Goal: Task Accomplishment & Management: Manage account settings

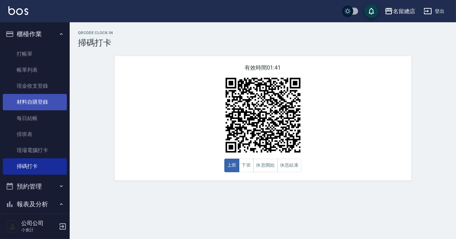
click at [49, 98] on link "材料自購登錄" at bounding box center [35, 102] width 64 height 16
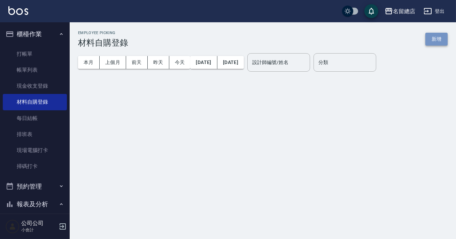
click at [436, 34] on button "新增" at bounding box center [437, 39] width 22 height 13
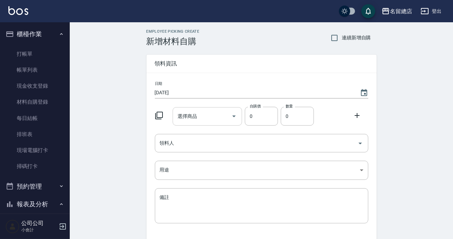
click at [192, 116] on div "選擇商品 選擇商品" at bounding box center [207, 116] width 69 height 18
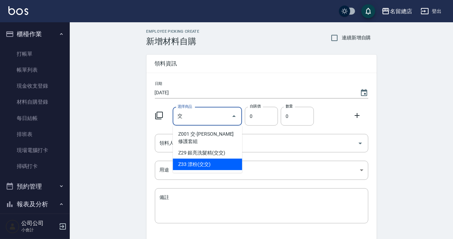
click at [208, 160] on li "Z33 漂粉(交交)" at bounding box center [207, 165] width 69 height 12
type input "漂粉(交交)"
type input "385"
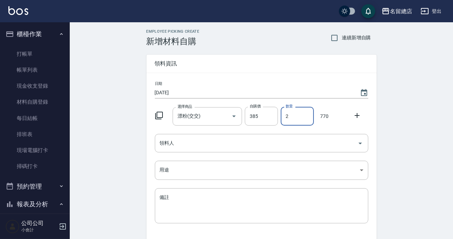
type input "2"
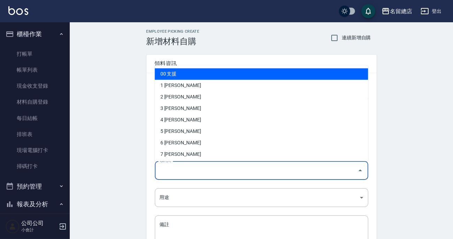
click at [219, 174] on input "領料人" at bounding box center [256, 171] width 197 height 12
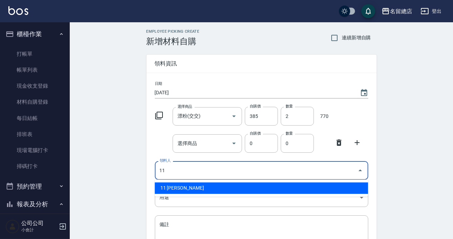
click at [220, 188] on li "11 梁㨗雯" at bounding box center [261, 189] width 213 height 12
type input "11 梁㨗雯"
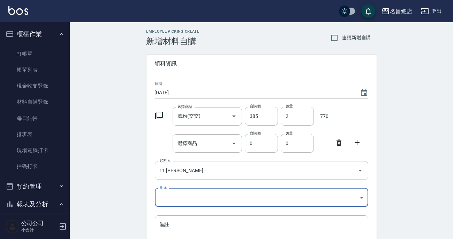
click at [334, 142] on div at bounding box center [341, 142] width 18 height 13
click at [339, 144] on icon at bounding box center [338, 143] width 5 height 6
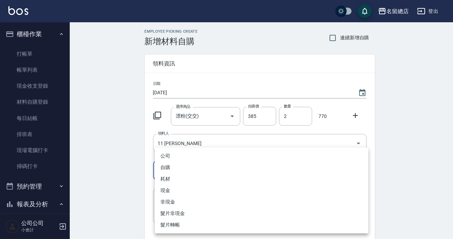
click at [212, 163] on body "名留總店 登出 櫃檯作業 打帳單 帳單列表 現金收支登錄 材料自購登錄 每日結帳 排班表 現場電腦打卡 掃碼打卡 預約管理 預約管理 單日預約紀錄 單週預約紀…" at bounding box center [226, 143] width 453 height 287
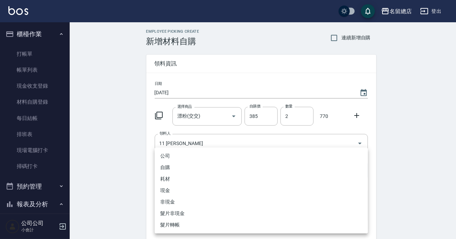
click at [178, 167] on li "自購" at bounding box center [261, 168] width 213 height 12
type input "自購"
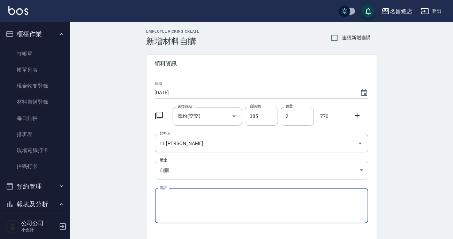
scroll to position [48, 0]
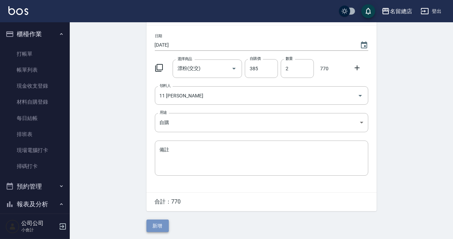
click at [151, 229] on button "新增" at bounding box center [157, 226] width 22 height 13
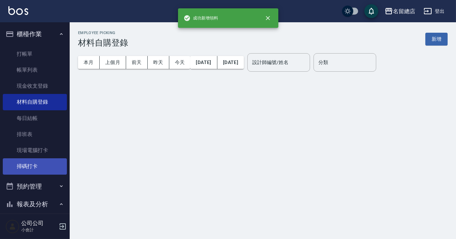
click at [37, 169] on link "掃碼打卡" at bounding box center [35, 167] width 64 height 16
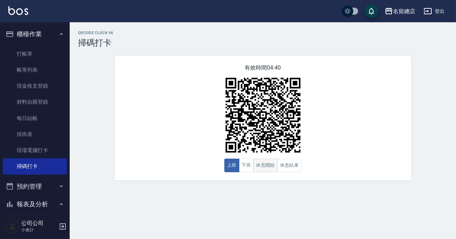
click at [264, 165] on button "休息開始" at bounding box center [265, 166] width 24 height 14
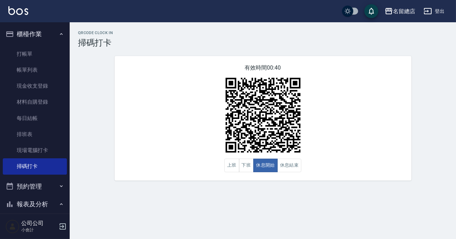
click at [288, 173] on div "有效時間 00:40 上班 下班 休息開始 休息結束" at bounding box center [263, 118] width 297 height 125
click at [290, 160] on button "休息結束" at bounding box center [289, 166] width 24 height 14
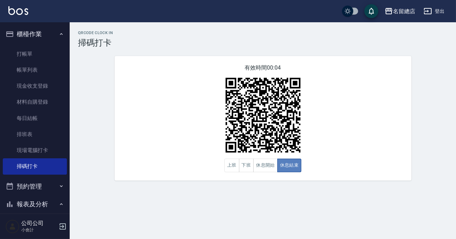
click at [289, 168] on button "休息結束" at bounding box center [289, 166] width 24 height 14
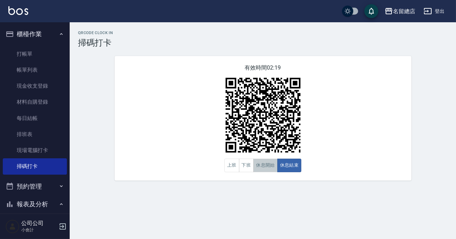
click at [269, 160] on button "休息開始" at bounding box center [265, 166] width 24 height 14
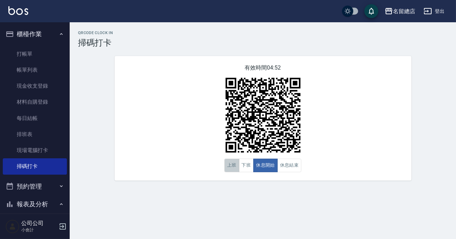
click at [234, 169] on button "上班" at bounding box center [232, 166] width 15 height 14
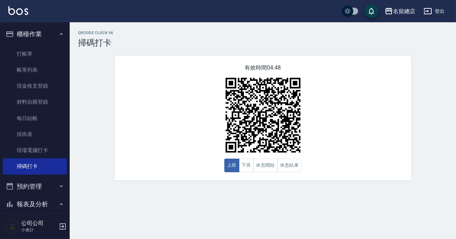
click at [341, 127] on div "有效時間 04:48 上班 下班 休息開始 休息結束" at bounding box center [263, 118] width 297 height 125
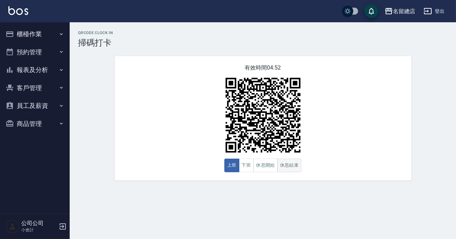
click at [294, 164] on button "休息結束" at bounding box center [289, 166] width 24 height 14
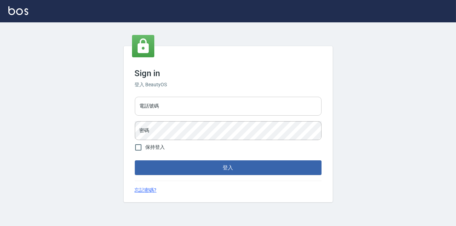
click at [223, 107] on input "電話號碼" at bounding box center [228, 106] width 187 height 19
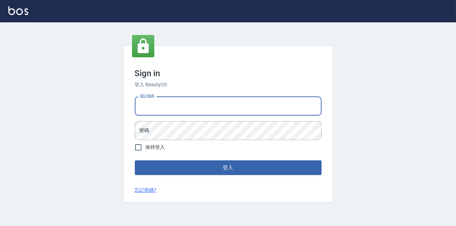
type input "0900000991"
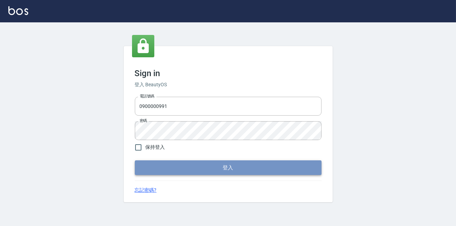
click at [168, 166] on button "登入" at bounding box center [228, 167] width 187 height 15
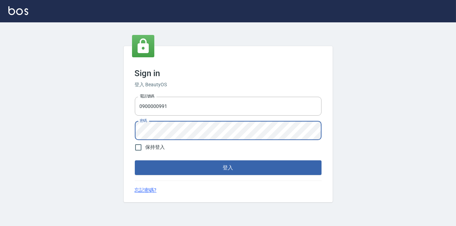
click at [106, 129] on div "Sign in 登入 BeautyOS 電話號碼 [PHONE_NUMBER] 電話號碼 密碼 密碼 保持登入 登入 忘記密碼?" at bounding box center [228, 123] width 456 height 203
click at [137, 150] on input "保持登入" at bounding box center [138, 147] width 15 height 15
checkbox input "true"
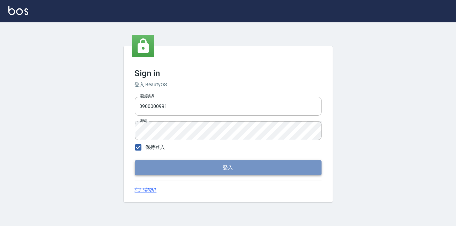
click at [167, 168] on button "登入" at bounding box center [228, 167] width 187 height 15
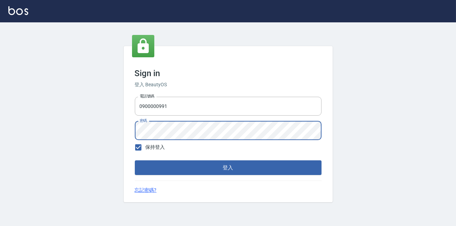
click at [127, 132] on div "Sign in 登入 BeautyOS 電話號碼 0900000991 電話號碼 密碼 密碼 保持登入 登入 忘記密碼?" at bounding box center [228, 124] width 209 height 156
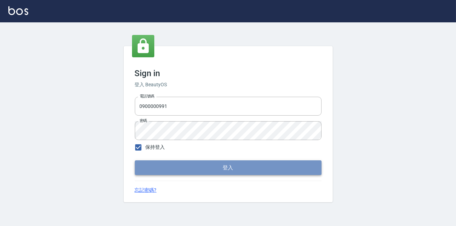
click at [194, 165] on button "登入" at bounding box center [228, 167] width 187 height 15
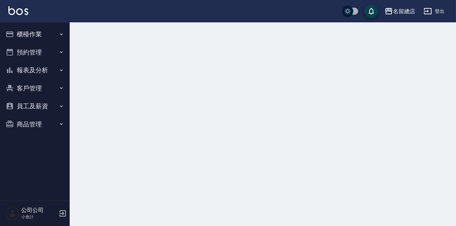
click at [21, 33] on button "櫃檯作業" at bounding box center [35, 34] width 64 height 18
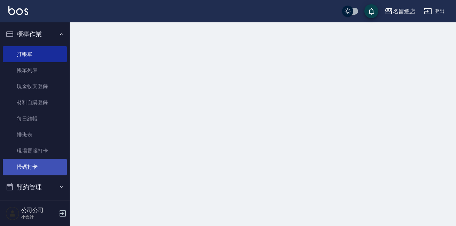
click at [52, 171] on link "掃碼打卡" at bounding box center [35, 167] width 64 height 16
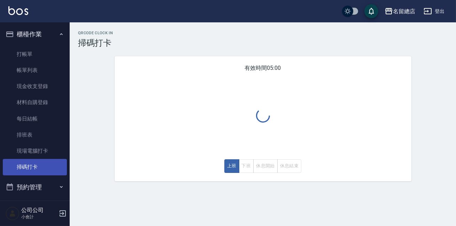
click at [46, 166] on link "掃碼打卡" at bounding box center [35, 167] width 64 height 16
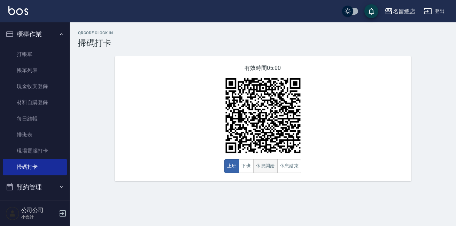
click at [260, 166] on button "休息開始" at bounding box center [265, 166] width 24 height 14
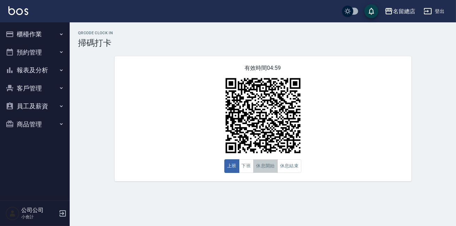
click at [268, 171] on button "休息開始" at bounding box center [265, 166] width 24 height 14
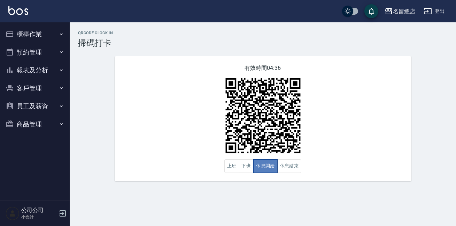
click at [267, 173] on button "休息開始" at bounding box center [265, 166] width 24 height 14
click at [34, 70] on button "報表及分析" at bounding box center [35, 70] width 64 height 18
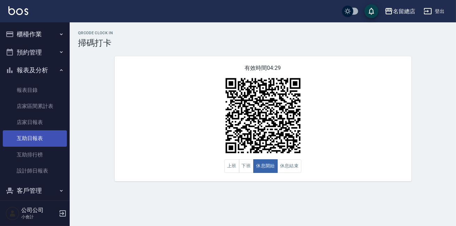
click at [50, 136] on link "互助日報表" at bounding box center [35, 138] width 64 height 16
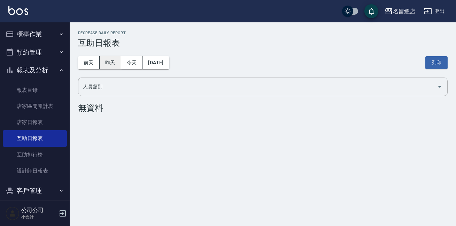
click at [117, 67] on button "昨天" at bounding box center [111, 62] width 22 height 13
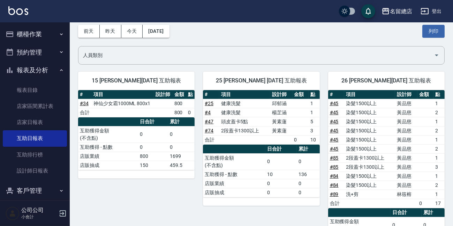
click at [46, 37] on button "櫃檯作業" at bounding box center [35, 34] width 64 height 18
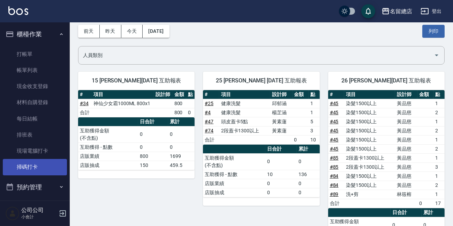
click at [27, 162] on link "掃碼打卡" at bounding box center [35, 167] width 64 height 16
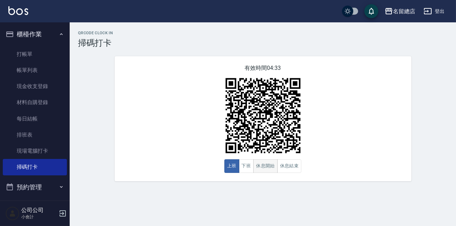
click at [269, 163] on button "休息開始" at bounding box center [265, 166] width 24 height 14
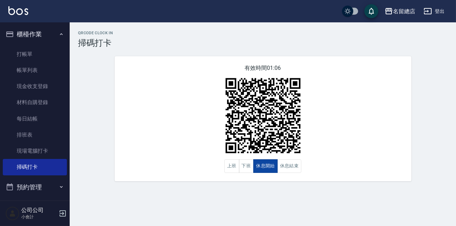
click at [269, 163] on button "休息開始" at bounding box center [265, 166] width 24 height 14
click at [281, 170] on button "休息結束" at bounding box center [289, 166] width 24 height 14
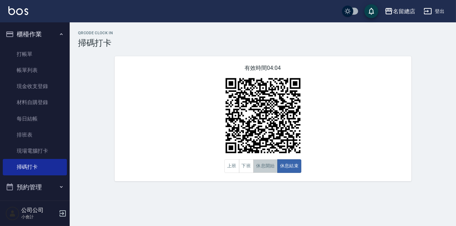
click at [269, 168] on button "休息開始" at bounding box center [265, 166] width 24 height 14
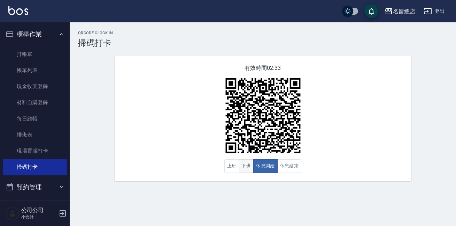
click at [251, 170] on button "下班" at bounding box center [246, 166] width 15 height 14
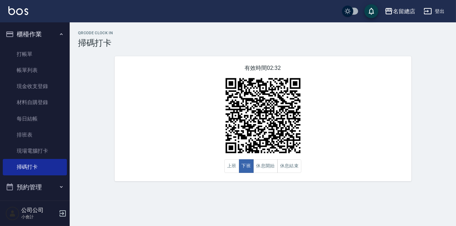
click at [289, 174] on div "有效時間 02:32 上班 下班 休息開始 休息結束" at bounding box center [263, 118] width 297 height 125
click at [293, 169] on button "休息結束" at bounding box center [289, 166] width 24 height 14
